Goal: Entertainment & Leisure: Consume media (video, audio)

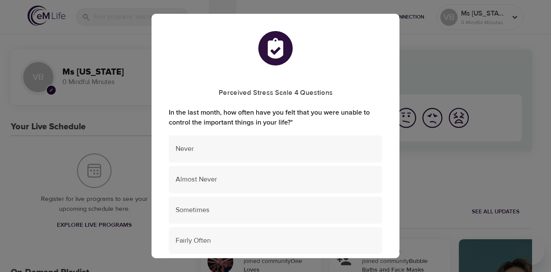
click at [426, 188] on div "Perceived Stress Scale 4 Questions In the last month, how often have you felt t…" at bounding box center [275, 136] width 551 height 272
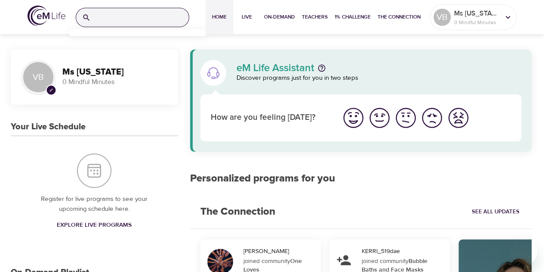
click at [101, 17] on input "search" at bounding box center [141, 17] width 95 height 19
type input "s"
type input "mindful chair yoga"
click at [178, 17] on icon "button" at bounding box center [179, 17] width 9 height 9
click at [378, 120] on img "I'm feeling good" at bounding box center [380, 118] width 24 height 24
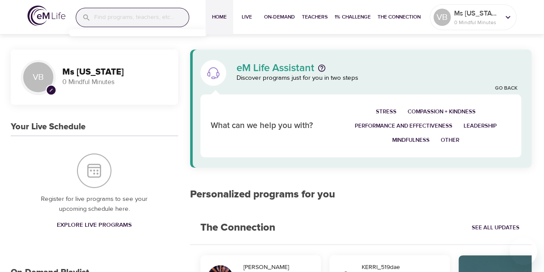
click at [416, 139] on span "Mindfulness" at bounding box center [410, 140] width 37 height 10
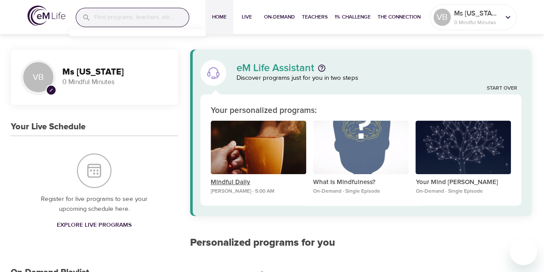
click at [235, 182] on p "Mindful Daily" at bounding box center [259, 182] width 96 height 10
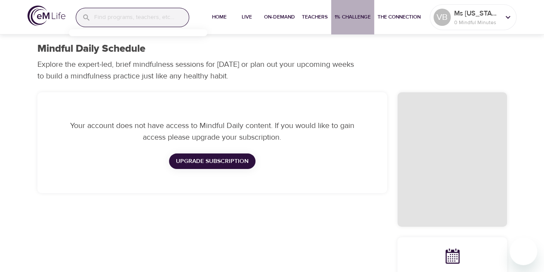
click at [359, 18] on span "1% Challenge" at bounding box center [353, 16] width 36 height 9
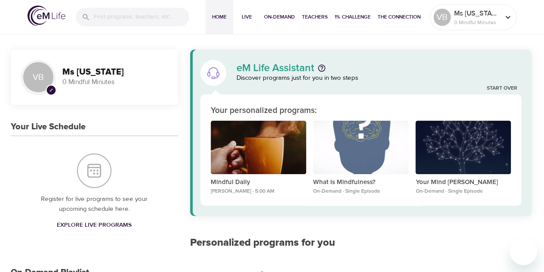
click at [84, 225] on span "Explore Live Programs" at bounding box center [94, 224] width 75 height 11
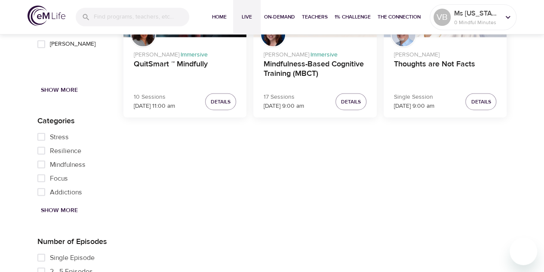
scroll to position [818, 0]
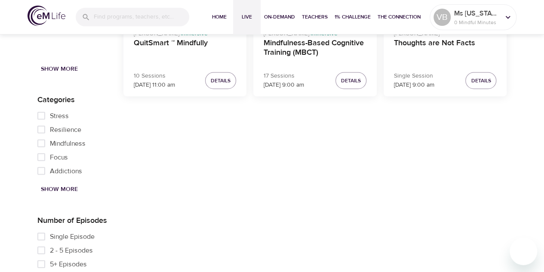
click at [42, 142] on input "Mindfulness" at bounding box center [41, 143] width 17 height 14
checkbox input "true"
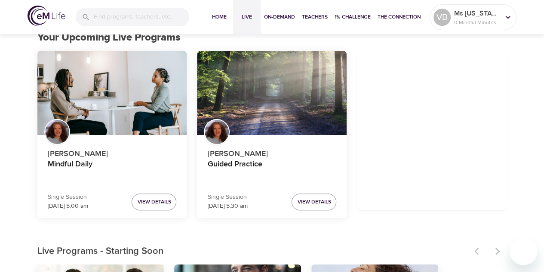
scroll to position [0, 0]
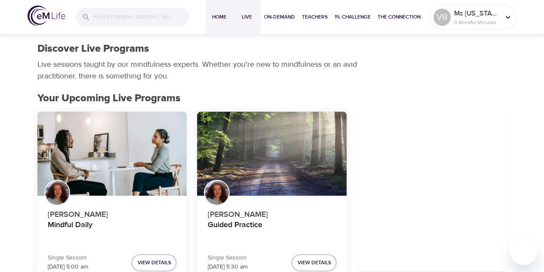
click at [216, 17] on span "Home" at bounding box center [219, 16] width 21 height 9
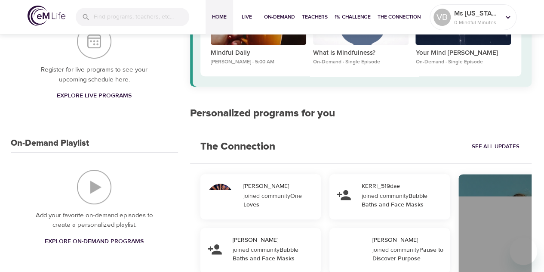
scroll to position [172, 0]
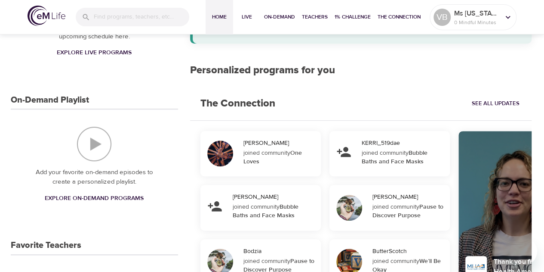
click at [74, 200] on span "Explore On-Demand Programs" at bounding box center [94, 198] width 99 height 11
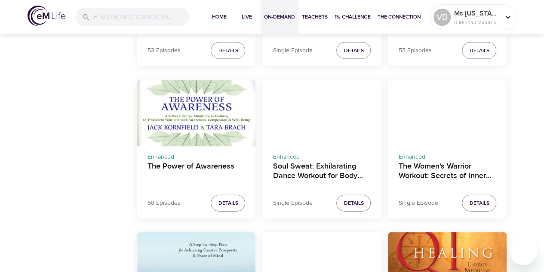
scroll to position [837, 0]
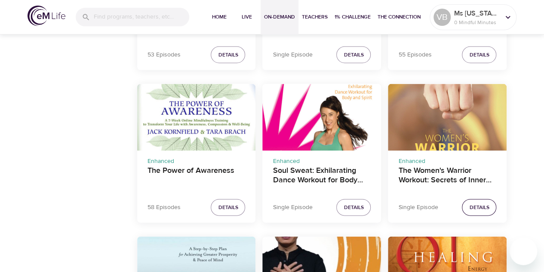
click at [474, 205] on span "Details" at bounding box center [479, 207] width 20 height 9
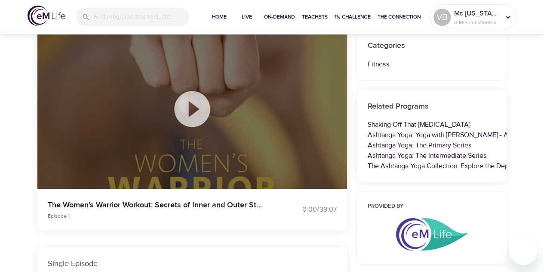
scroll to position [51, 0]
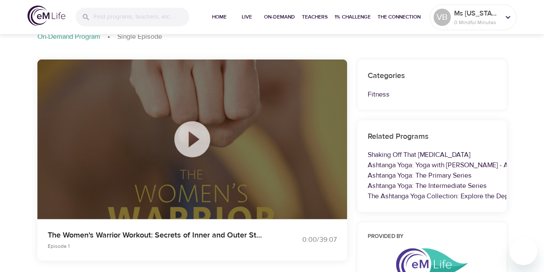
click at [190, 136] on icon at bounding box center [192, 138] width 43 height 43
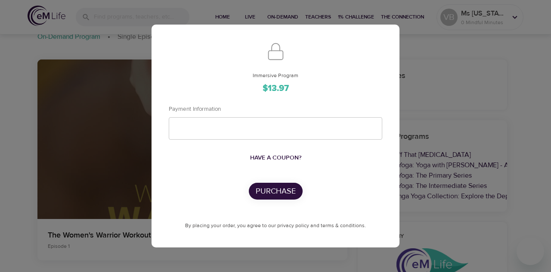
click at [437, 88] on div "Immersive Program $13.97 Payment Information Have a coupon? Purchase By placing…" at bounding box center [275, 136] width 551 height 272
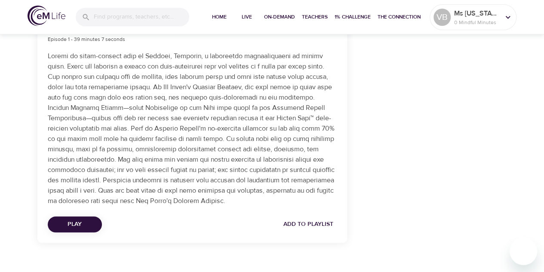
scroll to position [352, 0]
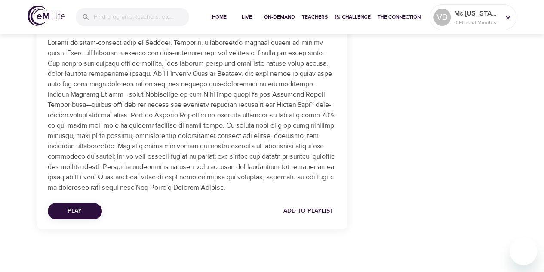
click at [75, 210] on span "Play" at bounding box center [75, 210] width 40 height 11
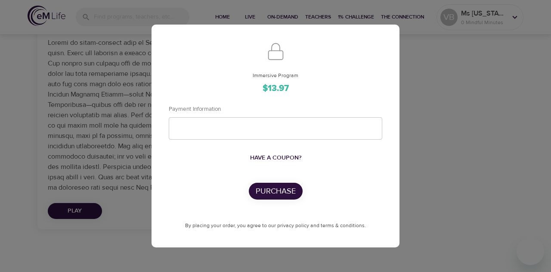
click at [443, 173] on div "Immersive Program $13.97 Payment Information Have a coupon? Purchase By placing…" at bounding box center [275, 136] width 551 height 272
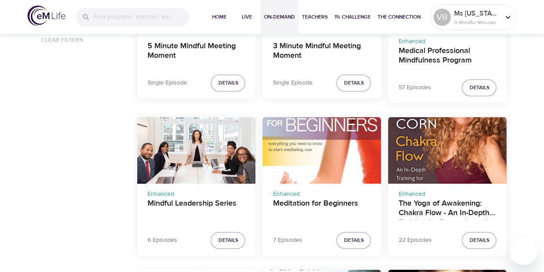
scroll to position [516, 0]
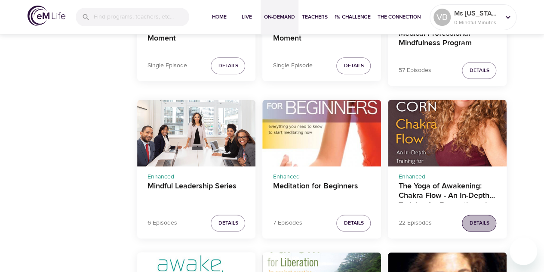
click at [475, 222] on span "Details" at bounding box center [479, 222] width 20 height 9
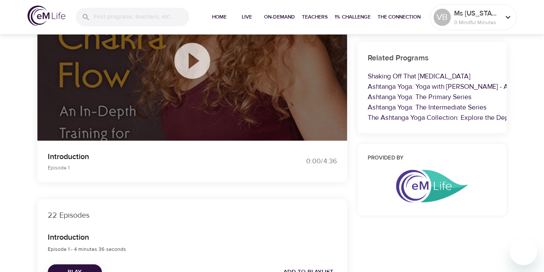
scroll to position [86, 0]
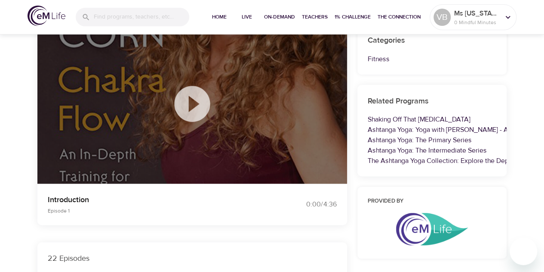
click at [187, 106] on icon at bounding box center [192, 104] width 36 height 36
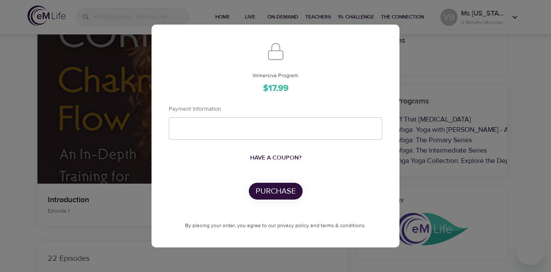
click at [424, 74] on div "Immersive Program $17.99 Payment Information Have a coupon? Purchase By placing…" at bounding box center [275, 136] width 551 height 272
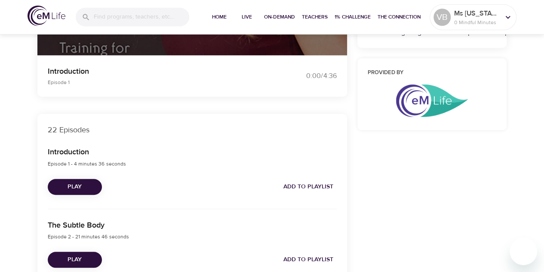
scroll to position [215, 0]
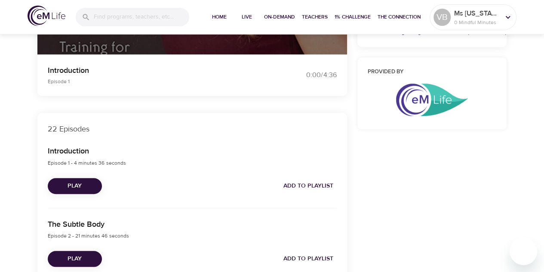
click at [304, 185] on span "Add to Playlist" at bounding box center [309, 185] width 50 height 11
click at [300, 258] on span "Add to Playlist" at bounding box center [309, 258] width 50 height 11
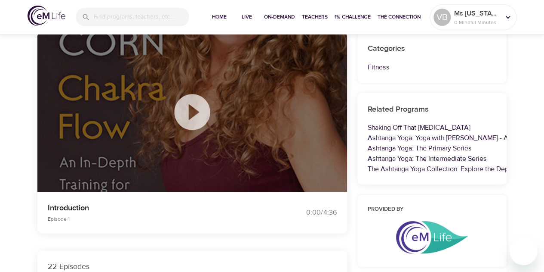
scroll to position [86, 0]
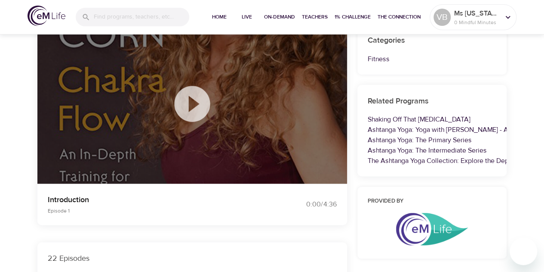
click at [195, 105] on icon at bounding box center [192, 103] width 43 height 43
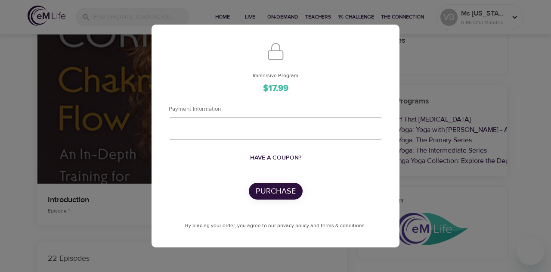
click at [436, 184] on div "Immersive Program $17.99 Payment Information Have a coupon? Purchase By placing…" at bounding box center [275, 136] width 551 height 272
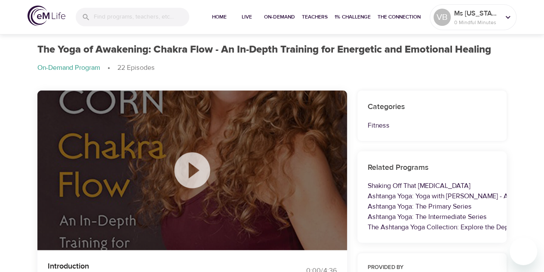
scroll to position [0, 0]
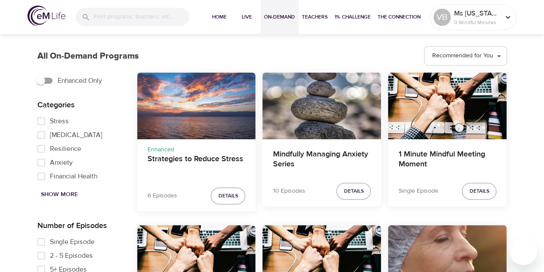
scroll to position [281, 0]
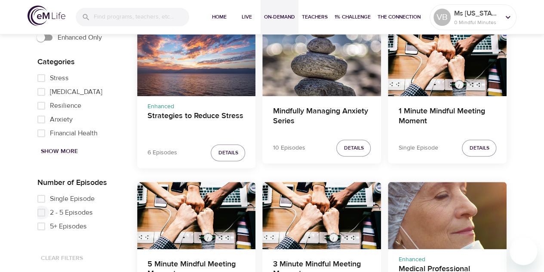
click at [41, 212] on input "2 - 5 Episodes" at bounding box center [41, 212] width 17 height 14
checkbox input "true"
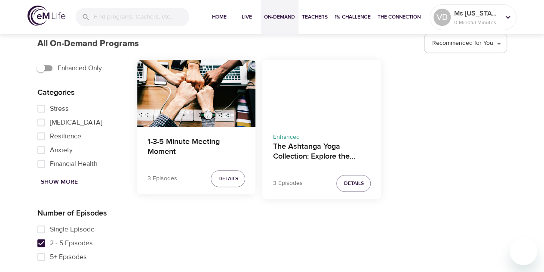
scroll to position [238, 0]
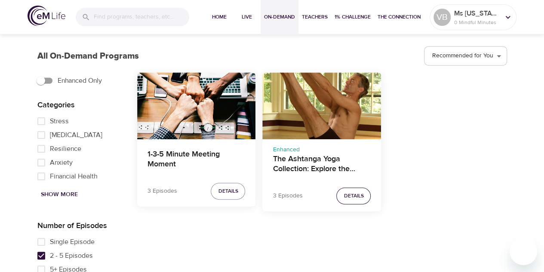
click at [353, 198] on span "Details" at bounding box center [354, 195] width 20 height 9
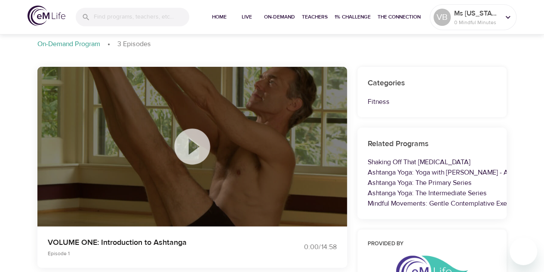
scroll to position [43, 0]
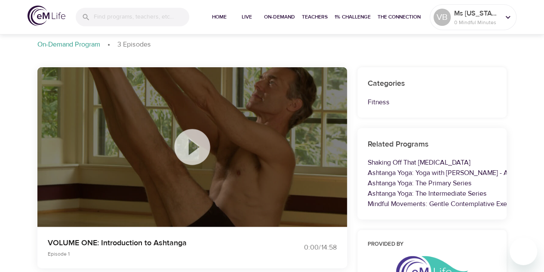
click at [188, 150] on icon at bounding box center [192, 147] width 36 height 36
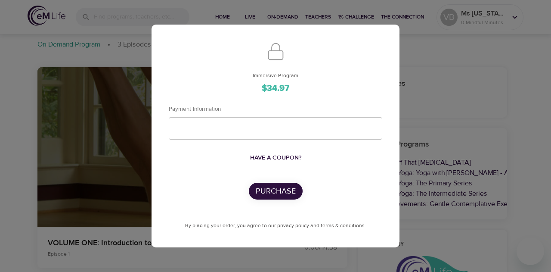
click at [506, 79] on div "Immersive Program $34.97 Payment Information Have a coupon? Purchase By placing…" at bounding box center [275, 136] width 551 height 272
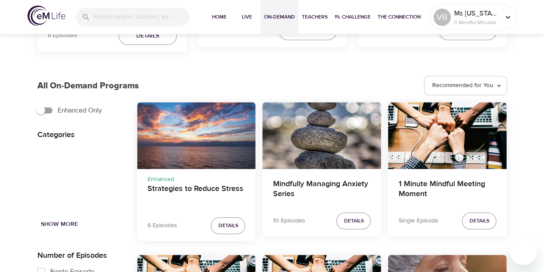
scroll to position [238, 0]
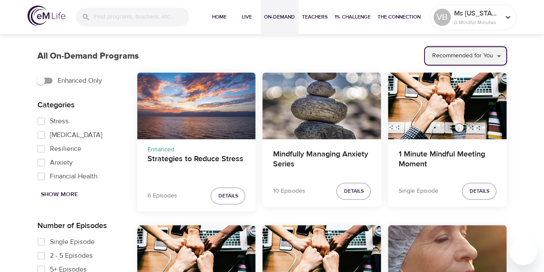
click at [491, 56] on select "Recommended for You Trending Now Recently Added" at bounding box center [466, 55] width 81 height 23
click at [427, 44] on select "Recommended for You Trending Now Recently Added" at bounding box center [466, 55] width 81 height 23
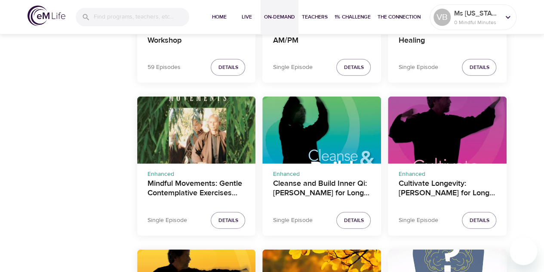
scroll to position [1142, 0]
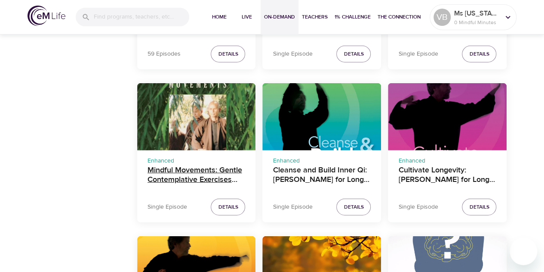
click at [193, 174] on h4 "Mindful Movements: Gentle Contemplative Exercises with the Monks and Nuns of Pl…" at bounding box center [197, 175] width 98 height 21
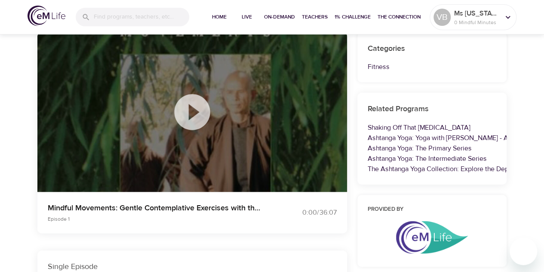
scroll to position [85, 0]
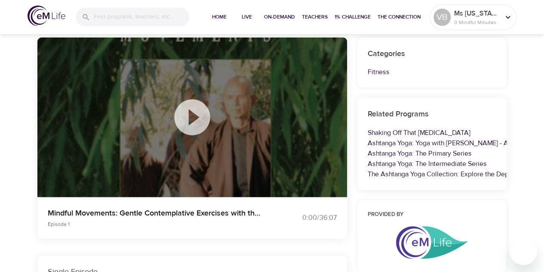
click at [197, 102] on icon at bounding box center [192, 117] width 36 height 36
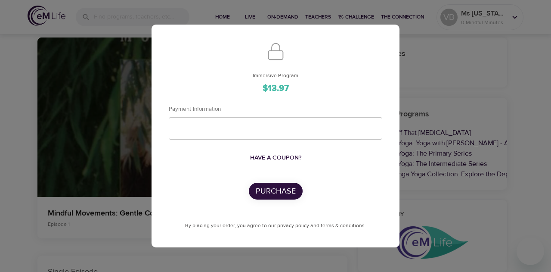
click at [443, 79] on div "Immersive Program $13.97 Payment Information Have a coupon? Purchase By placing…" at bounding box center [275, 136] width 551 height 272
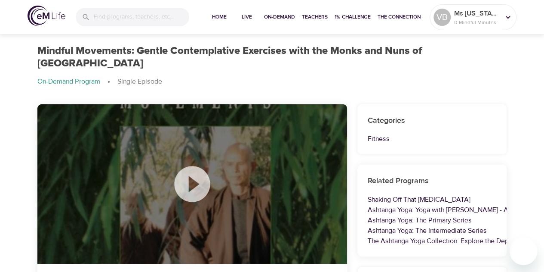
scroll to position [0, 0]
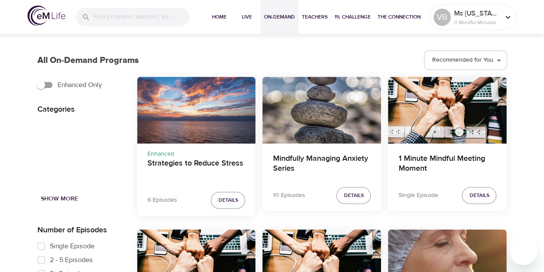
scroll to position [238, 0]
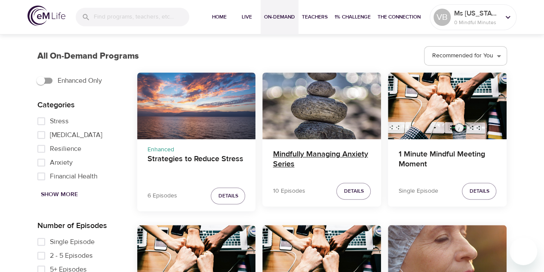
click at [314, 156] on h4 "Mindfully Managing Anxiety Series" at bounding box center [322, 159] width 98 height 21
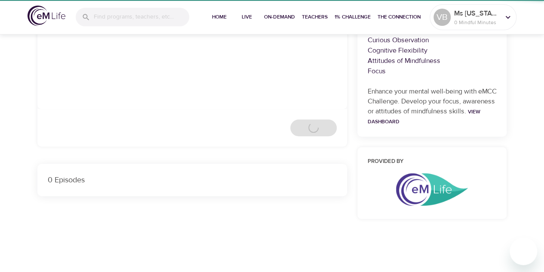
scroll to position [238, 0]
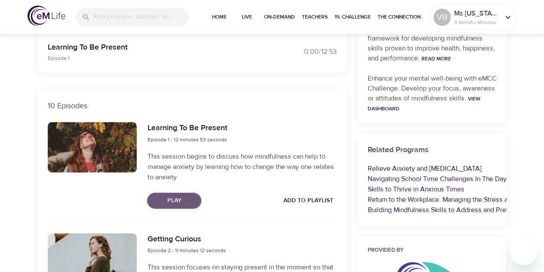
click at [178, 198] on span "Play" at bounding box center [174, 200] width 40 height 11
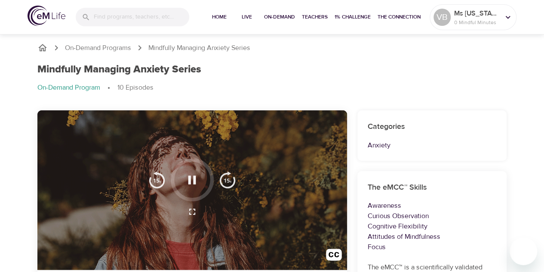
scroll to position [0, 0]
click at [193, 185] on icon "button" at bounding box center [192, 179] width 15 height 15
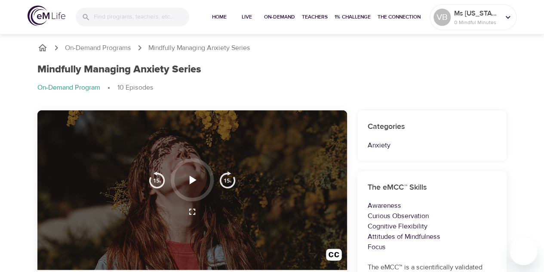
click at [191, 180] on icon "button" at bounding box center [193, 179] width 7 height 9
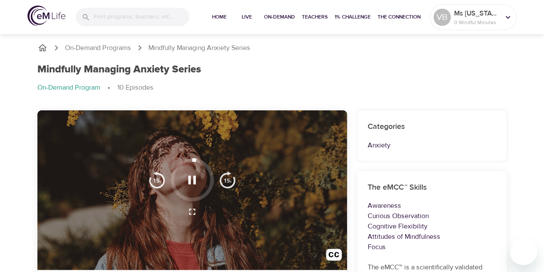
click at [193, 179] on icon "button" at bounding box center [192, 179] width 15 height 15
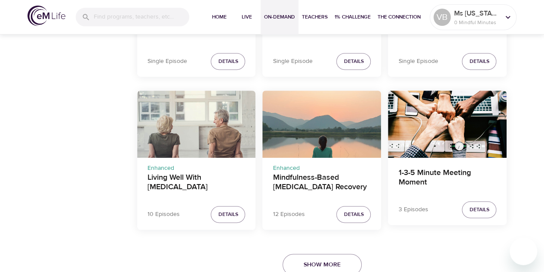
scroll to position [1812, 0]
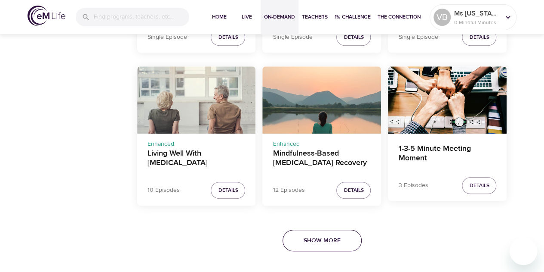
click at [318, 240] on span "Show More" at bounding box center [322, 240] width 37 height 11
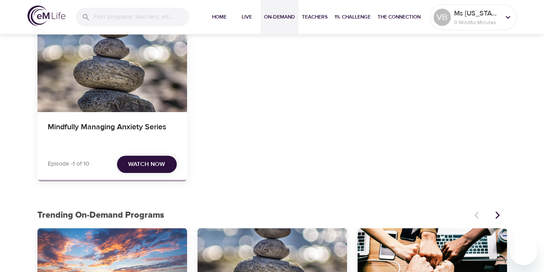
scroll to position [0, 0]
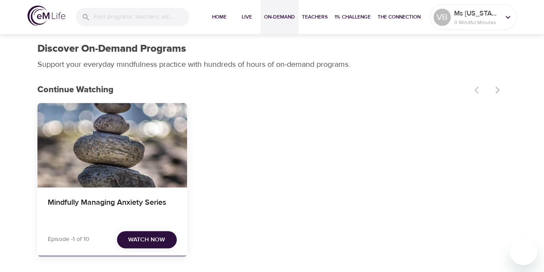
click at [153, 240] on span "Watch Now" at bounding box center [146, 239] width 37 height 11
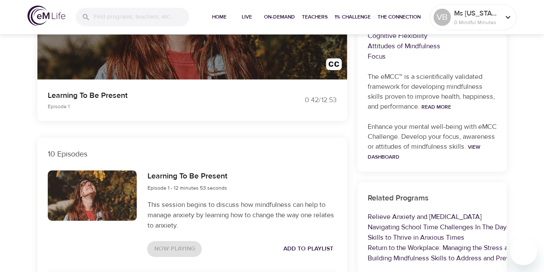
scroll to position [215, 0]
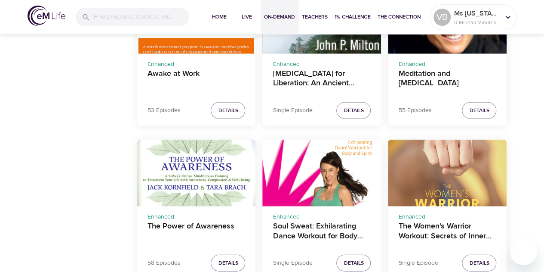
scroll to position [990, 0]
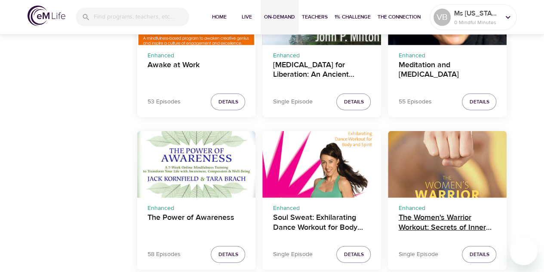
click at [442, 228] on h4 "The Women's Warrior Workout: Secrets of Inner and Outer Strength" at bounding box center [447, 223] width 98 height 21
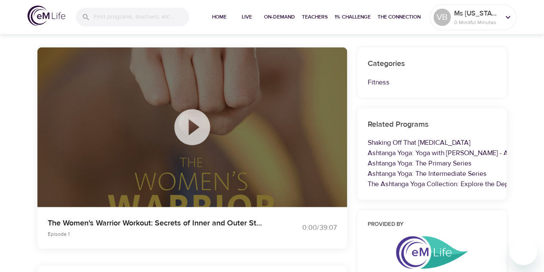
scroll to position [51, 0]
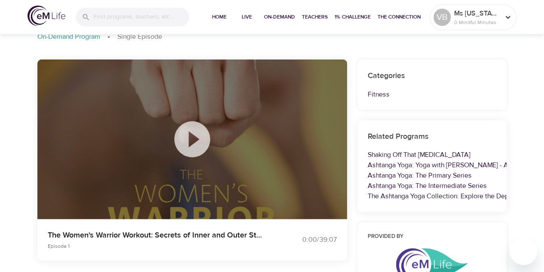
click at [195, 142] on icon at bounding box center [192, 139] width 36 height 36
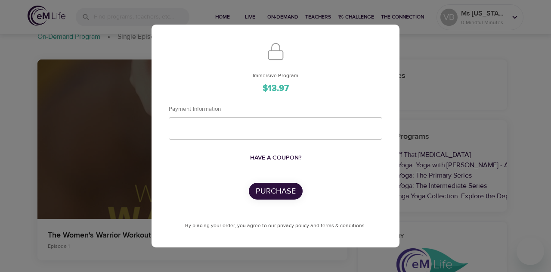
click at [493, 77] on div "Immersive Program $13.97 Payment Information Have a coupon? Purchase By placing…" at bounding box center [275, 136] width 551 height 272
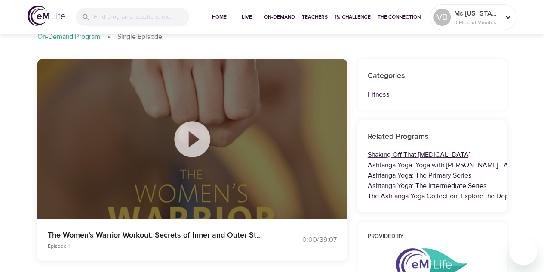
click at [440, 152] on link "Shaking Off That Sedentary Lifestyle" at bounding box center [419, 154] width 103 height 9
